Goal: Task Accomplishment & Management: Complete application form

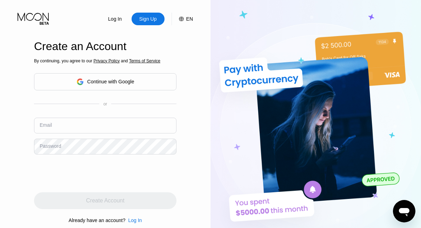
click at [105, 125] on input "text" at bounding box center [105, 126] width 142 height 16
type input "[EMAIL_ADDRESS][DOMAIN_NAME]"
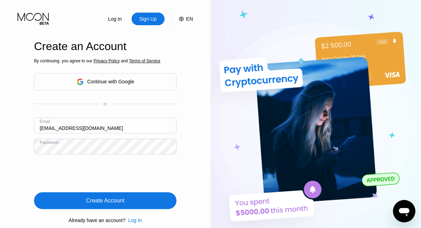
click at [105, 201] on div "Create Account" at bounding box center [105, 200] width 38 height 7
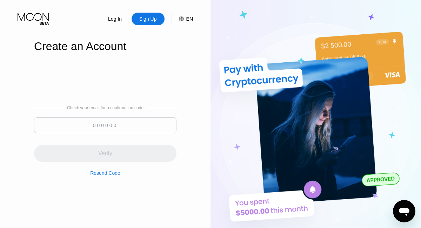
click at [105, 125] on input at bounding box center [105, 126] width 142 height 16
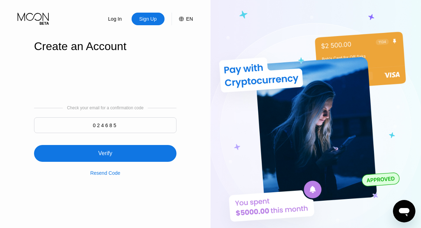
type input "024685"
click at [105, 149] on div "Verify" at bounding box center [105, 153] width 142 height 17
